Goal: Information Seeking & Learning: Obtain resource

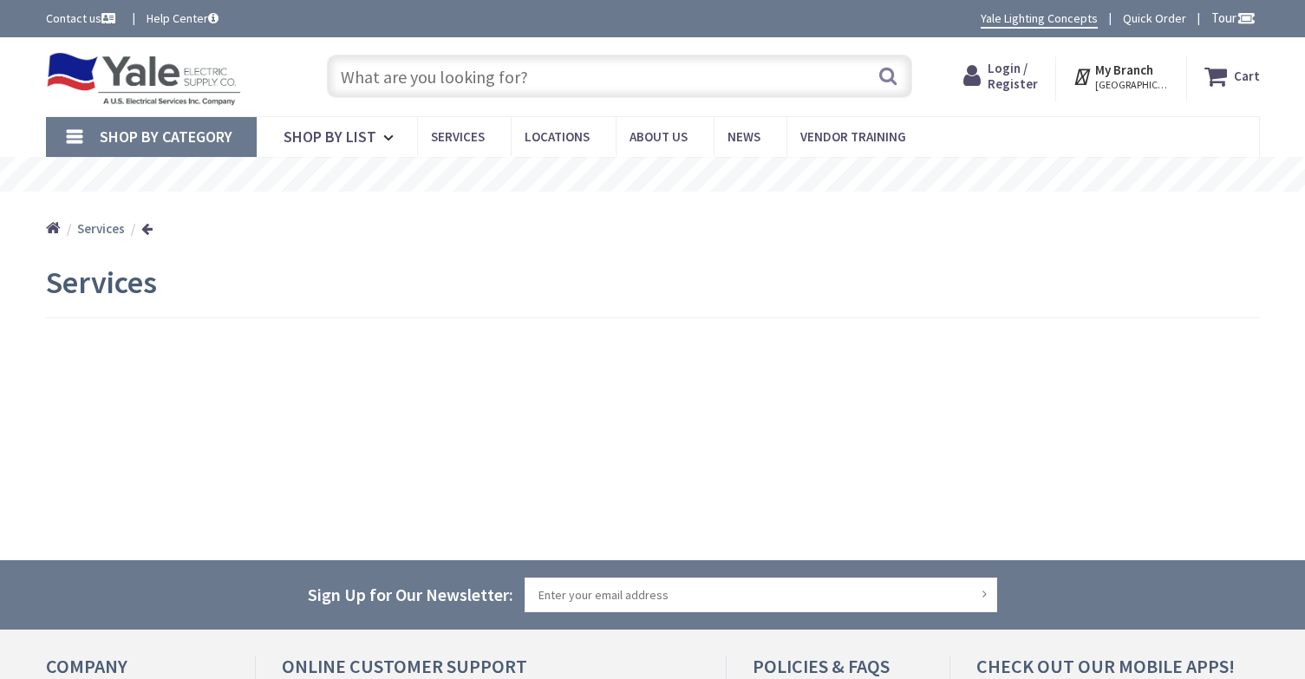
click at [375, 79] on input "text" at bounding box center [619, 76] width 585 height 43
type input "n"
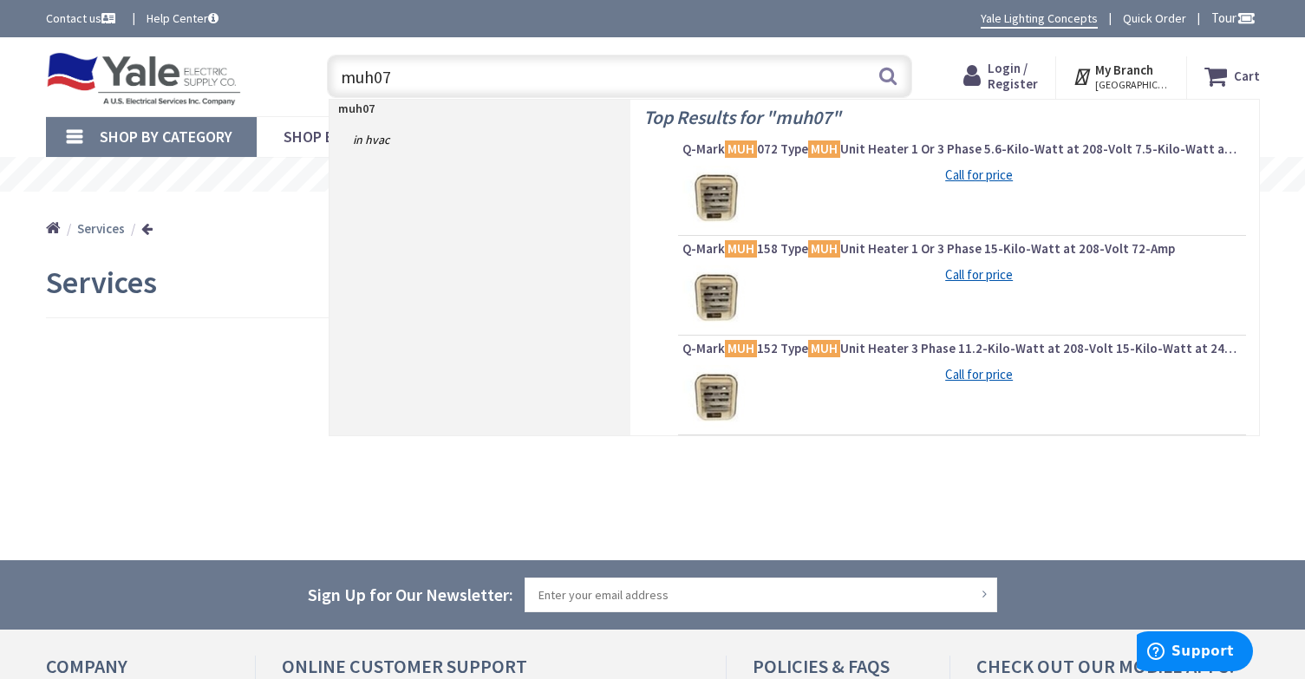
type input "muh072"
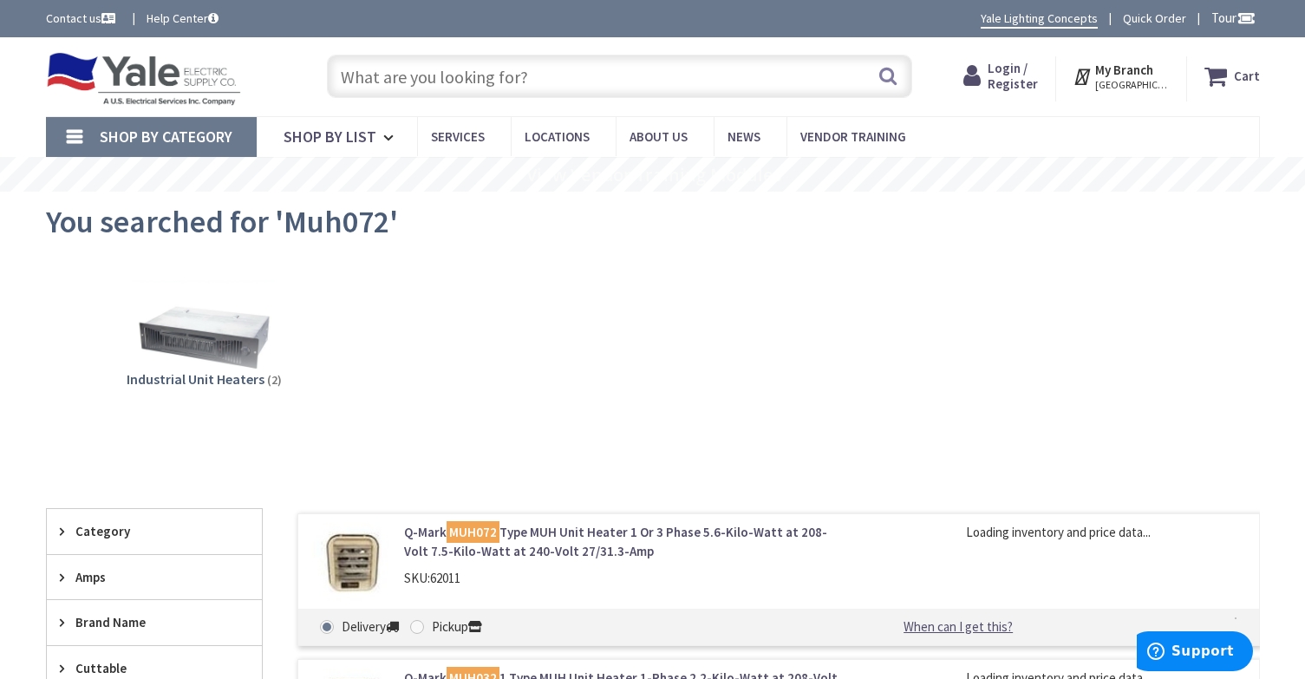
click at [461, 532] on mark "MUH072" at bounding box center [473, 532] width 53 height 22
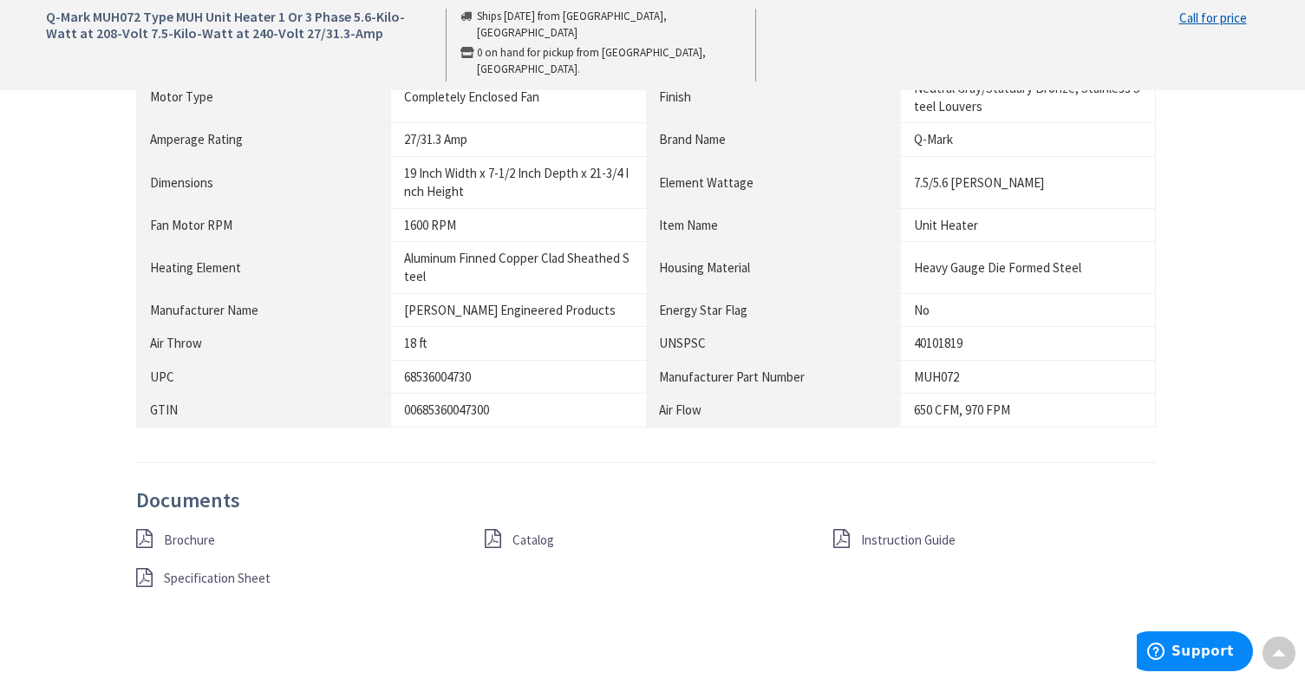
scroll to position [1474, 0]
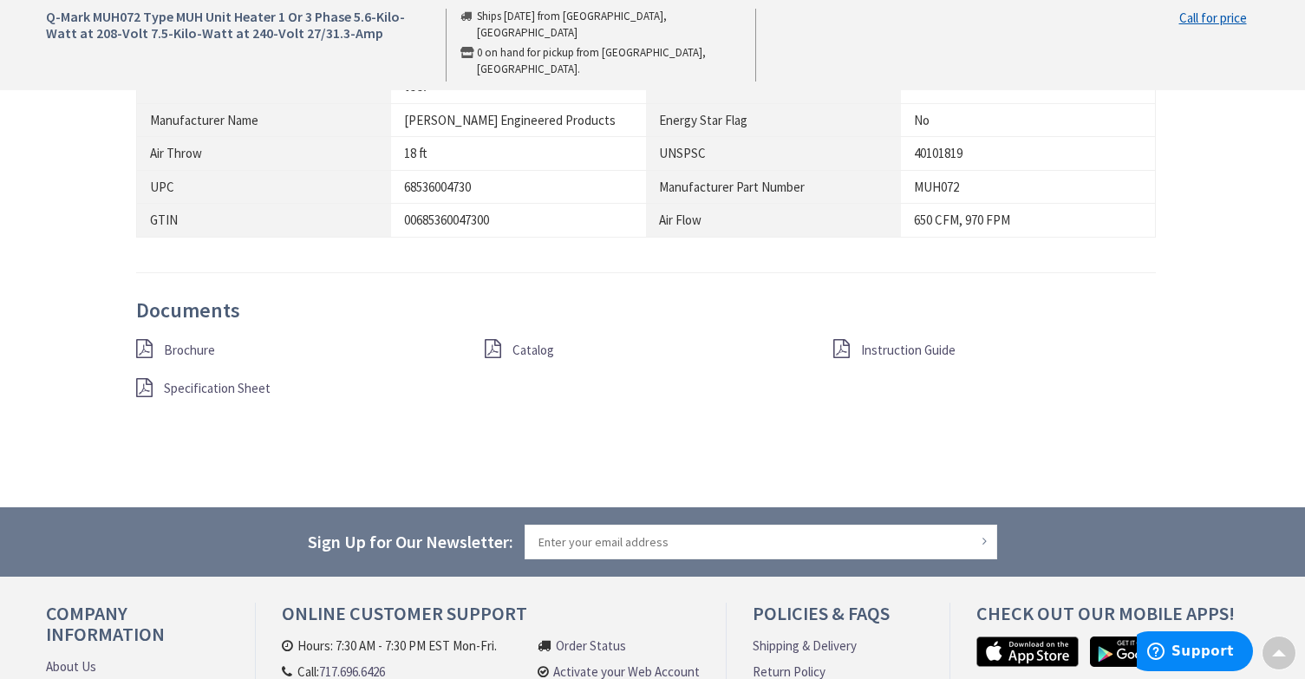
click at [192, 390] on span "Specification Sheet" at bounding box center [217, 388] width 107 height 16
